Goal: Information Seeking & Learning: Learn about a topic

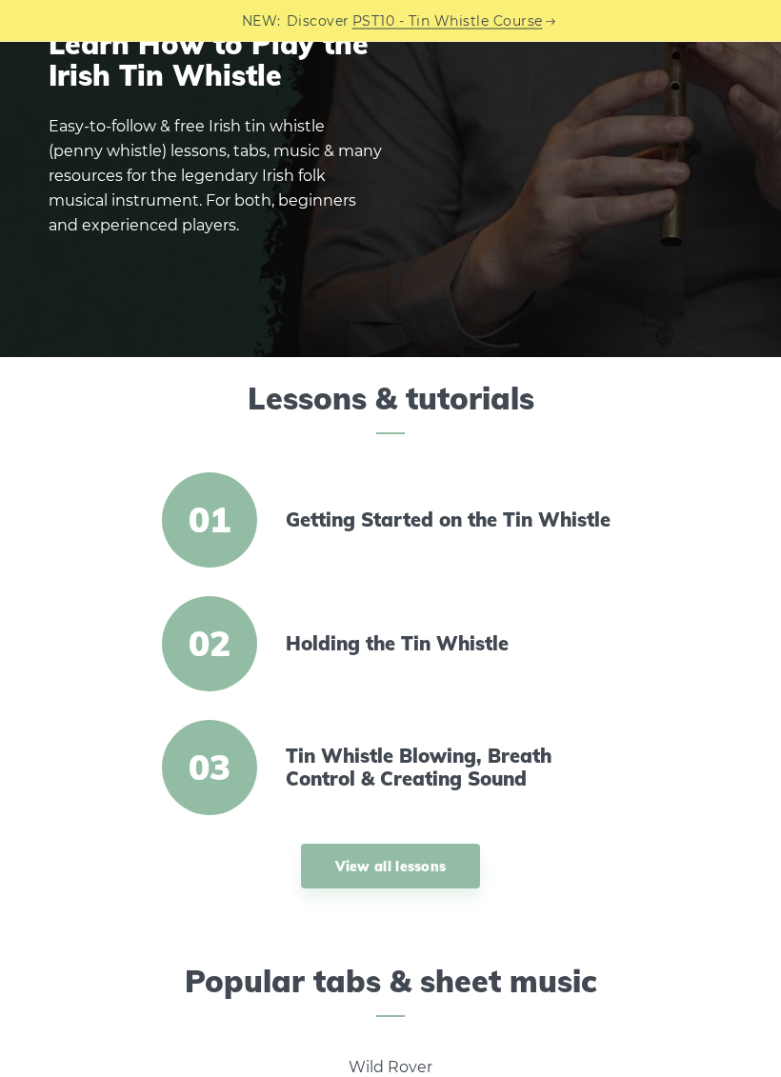
scroll to position [180, 0]
click at [335, 519] on link "Getting Started on the Tin Whistle" at bounding box center [450, 519] width 328 height 23
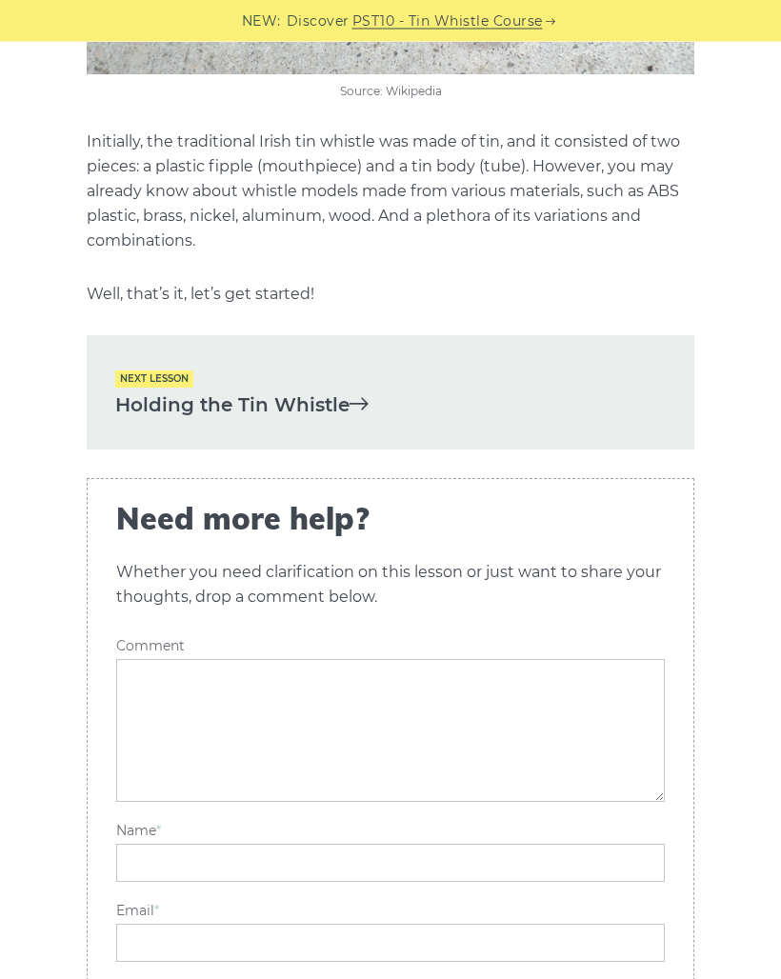
scroll to position [3401, 0]
click at [144, 372] on span "Next lesson" at bounding box center [154, 380] width 78 height 16
click at [169, 391] on link "Holding the Tin Whistle" at bounding box center [390, 406] width 550 height 31
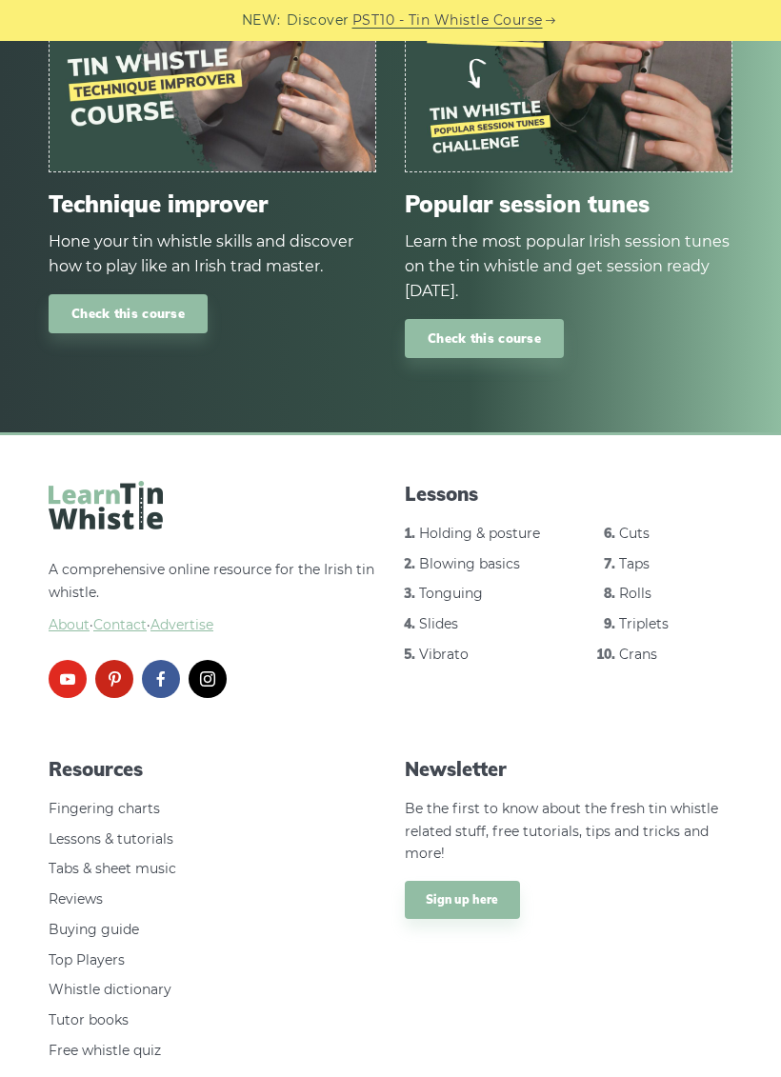
scroll to position [6655, 0]
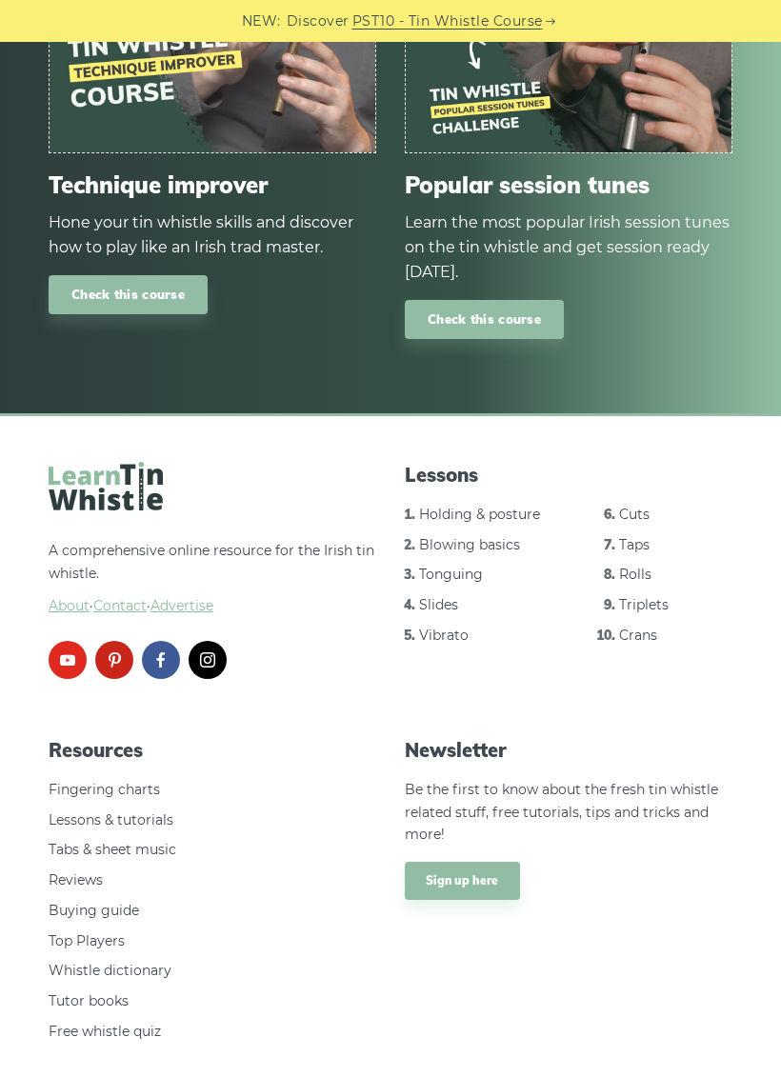
click at [74, 902] on link "Buying guide" at bounding box center [94, 910] width 90 height 17
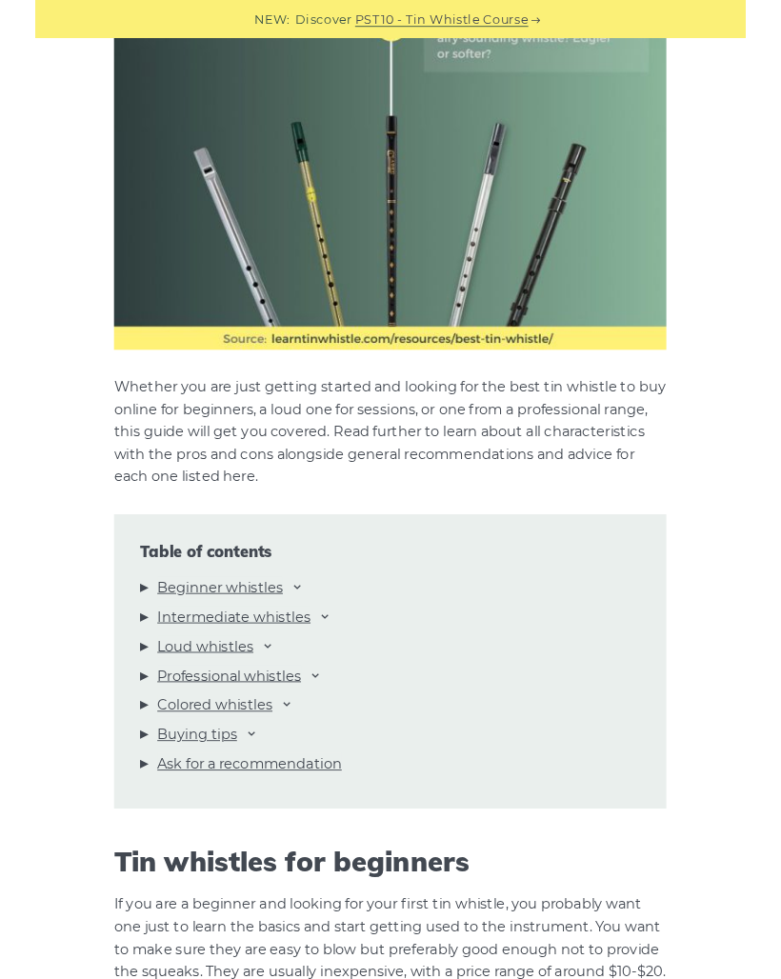
scroll to position [1502, 0]
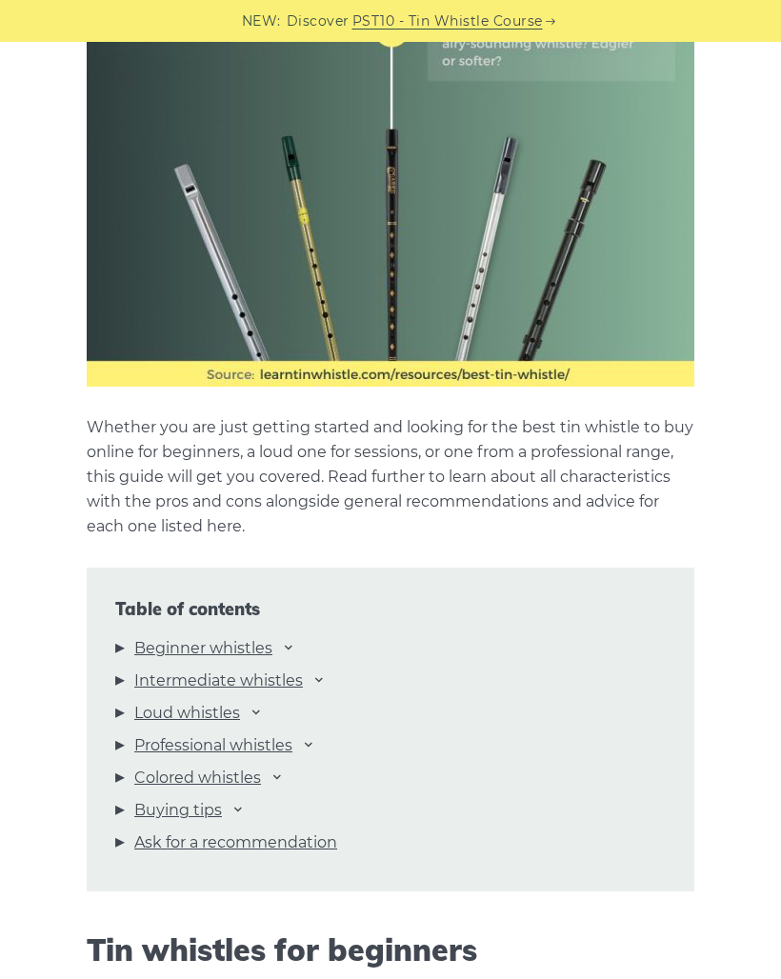
click at [182, 679] on link "Intermediate whistles" at bounding box center [218, 680] width 169 height 25
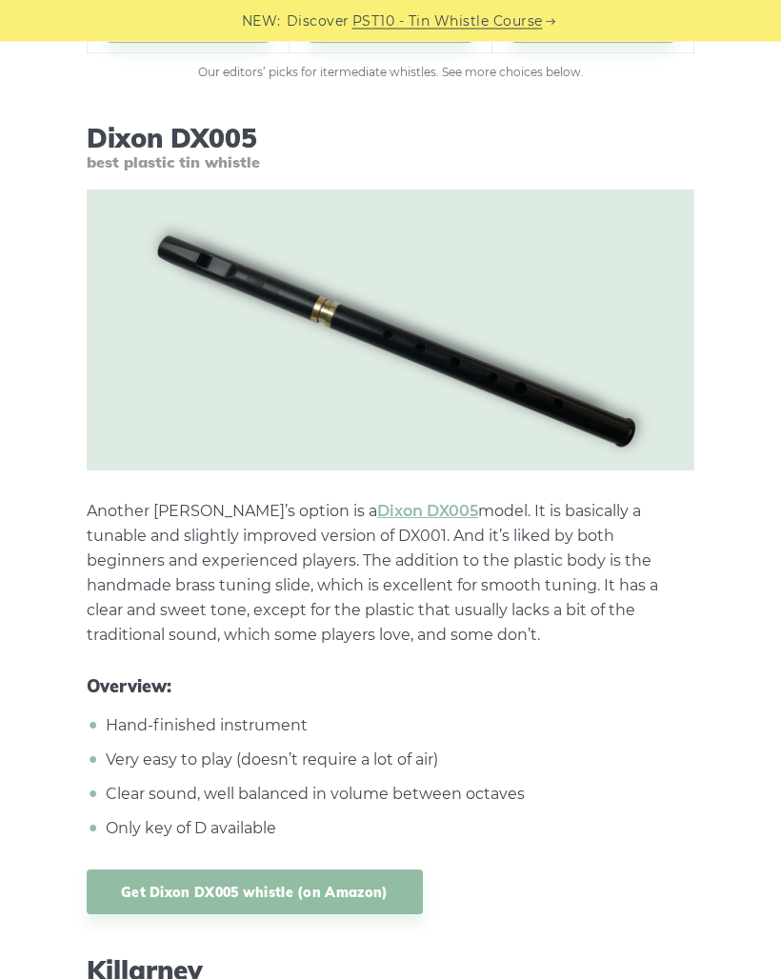
scroll to position [9956, 0]
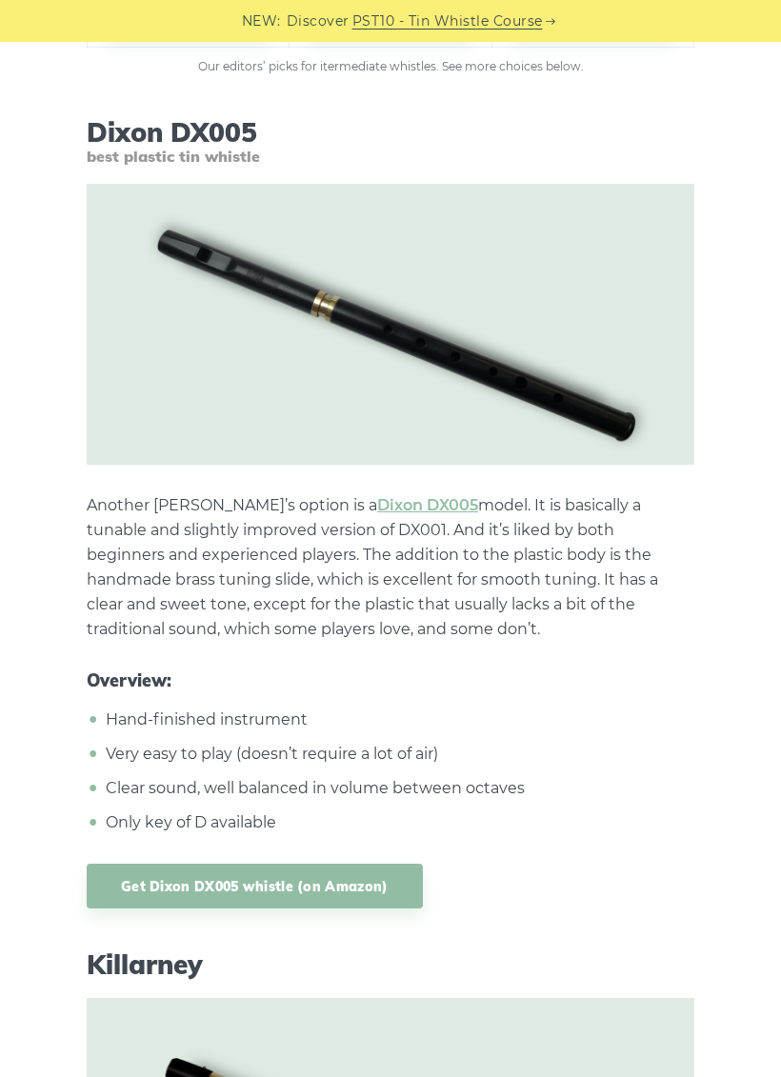
click at [223, 864] on link "Get Dixon DX005 whistle (on Amazon)" at bounding box center [255, 886] width 336 height 45
